Goal: Transaction & Acquisition: Subscribe to service/newsletter

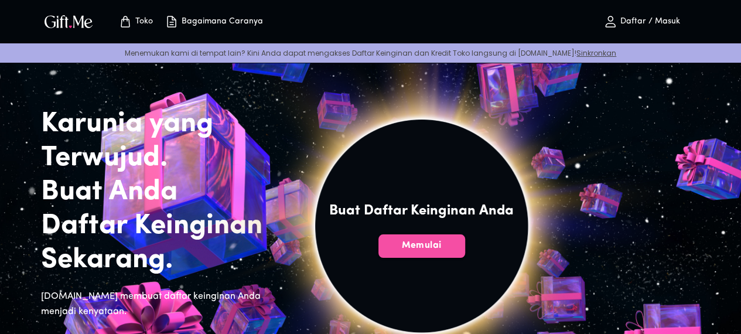
drag, startPoint x: 275, startPoint y: 162, endPoint x: 473, endPoint y: 271, distance: 226.2
click at [441, 250] on font "Memulai" at bounding box center [421, 245] width 40 height 9
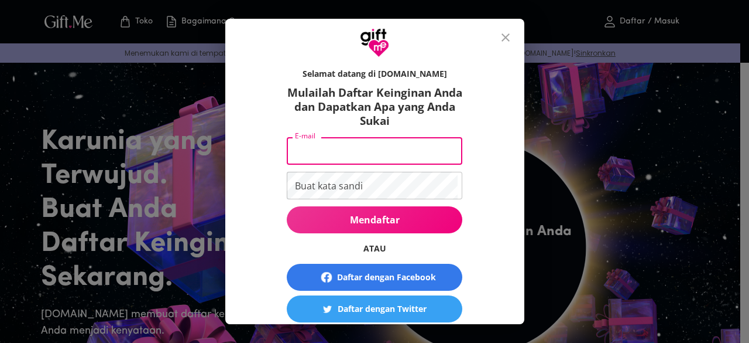
click at [392, 143] on input "E-mail" at bounding box center [372, 151] width 171 height 28
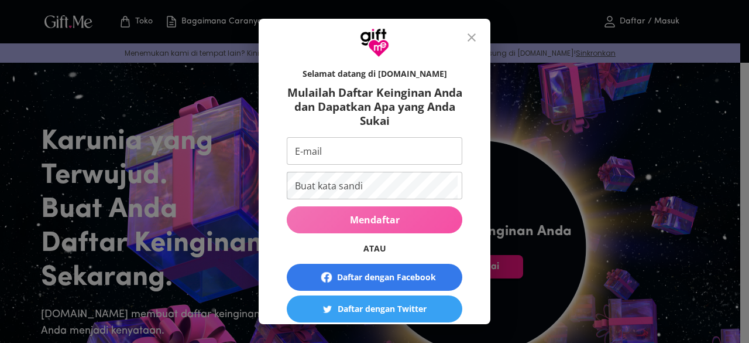
click at [378, 227] on button "Mendaftar" at bounding box center [375, 219] width 176 height 27
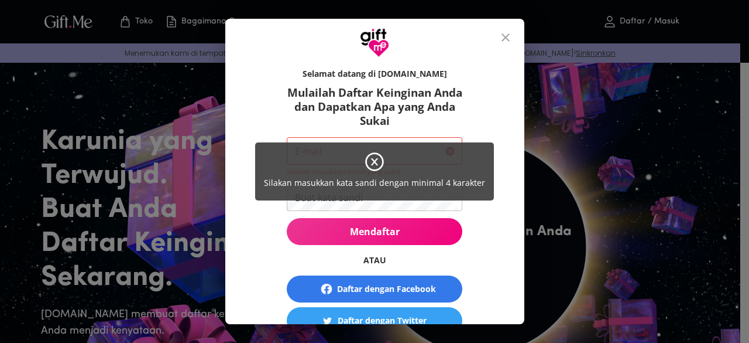
click at [516, 142] on div "Silakan masukkan kata sandi dengan minimal 4 karakter" at bounding box center [374, 171] width 749 height 343
click at [401, 158] on div "Silakan masukkan kata sandi dengan minimal 4 karakter" at bounding box center [374, 171] width 239 height 58
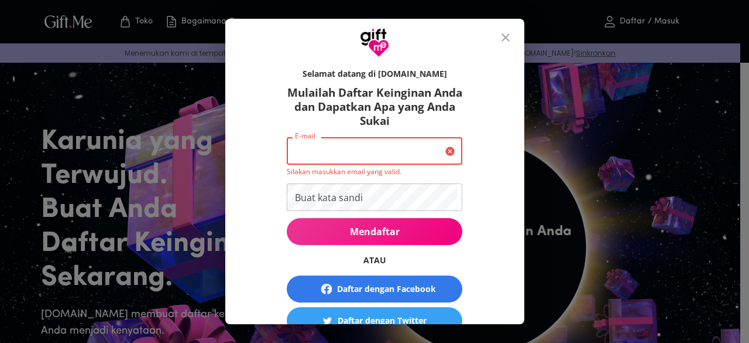
click at [386, 148] on input "E-mail" at bounding box center [364, 151] width 154 height 28
type input "[EMAIL_ADDRESS][DOMAIN_NAME]"
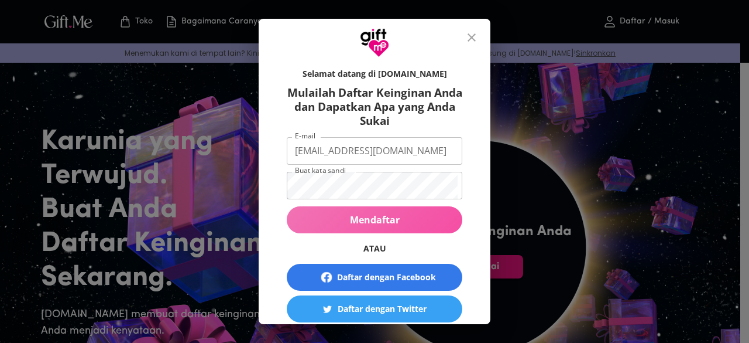
click at [371, 214] on font "Mendaftar" at bounding box center [375, 219] width 50 height 13
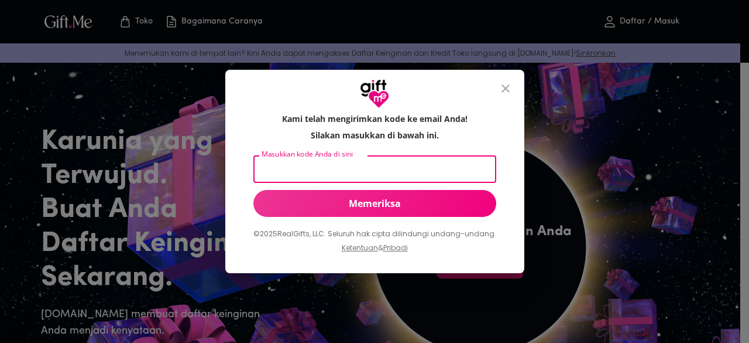
click at [413, 171] on input "Masukkan kode Anda di sini" at bounding box center [373, 169] width 238 height 28
type input "534818"
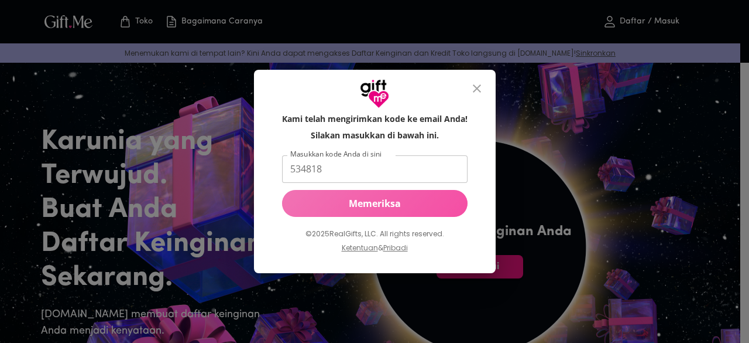
click at [375, 195] on button "Memeriksa" at bounding box center [375, 203] width 186 height 27
